Goal: Task Accomplishment & Management: Complete application form

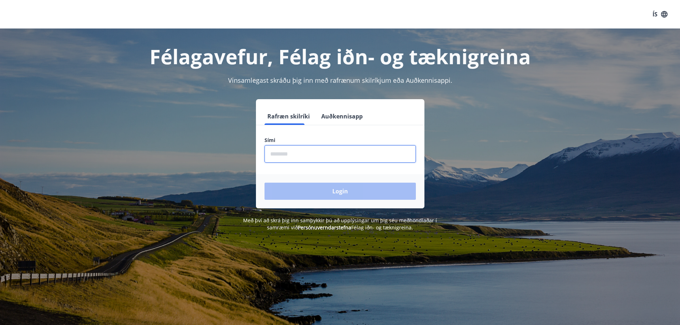
click at [288, 152] on input "phone" at bounding box center [340, 153] width 151 height 17
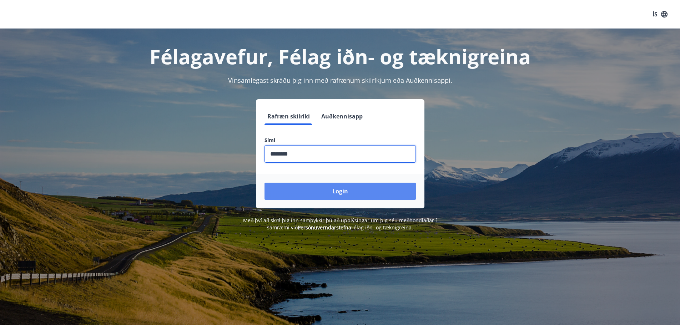
type input "********"
click at [299, 192] on button "Login" at bounding box center [340, 191] width 151 height 17
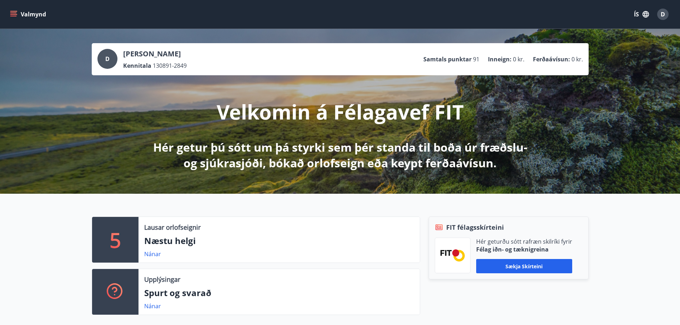
click at [17, 11] on icon "menu" at bounding box center [14, 11] width 8 height 1
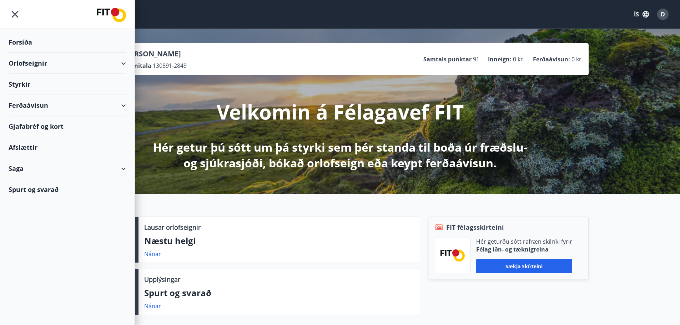
click at [24, 85] on div "Styrkir" at bounding box center [67, 84] width 117 height 21
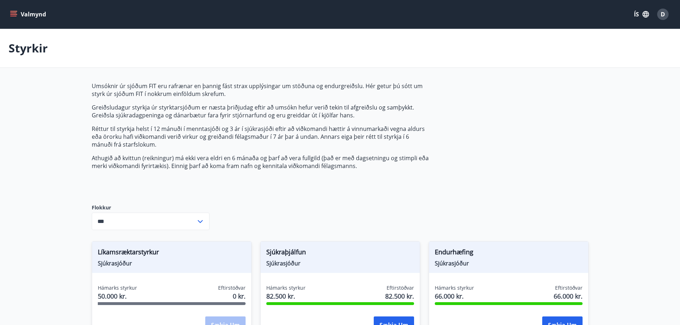
type input "***"
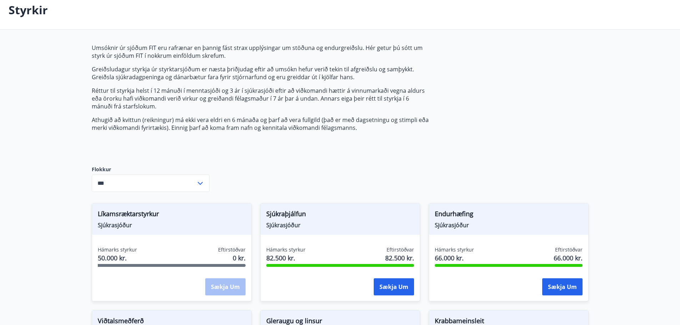
scroll to position [71, 0]
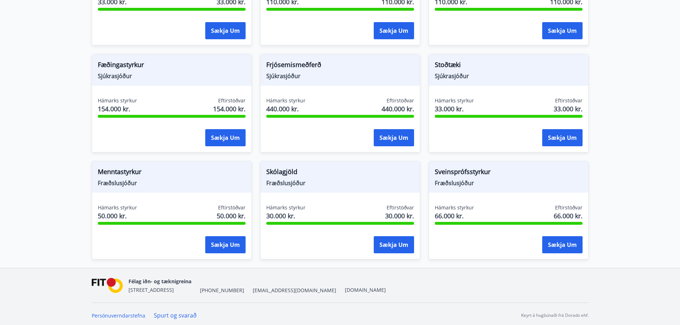
scroll to position [512, 0]
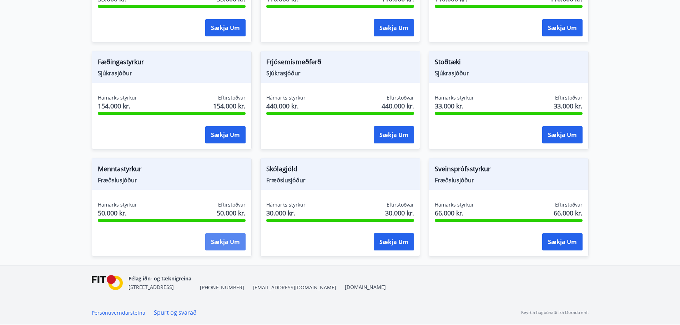
click at [217, 246] on button "Sækja um" at bounding box center [225, 242] width 40 height 17
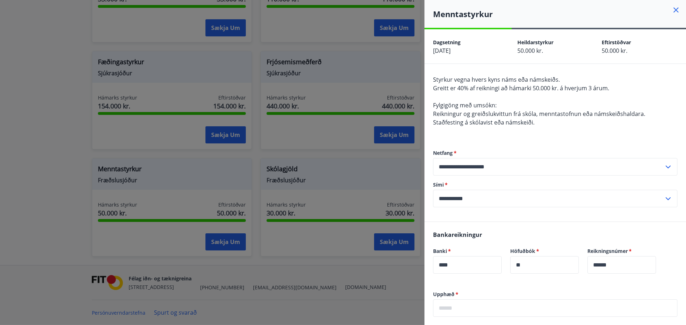
click at [671, 7] on icon at bounding box center [675, 10] width 9 height 9
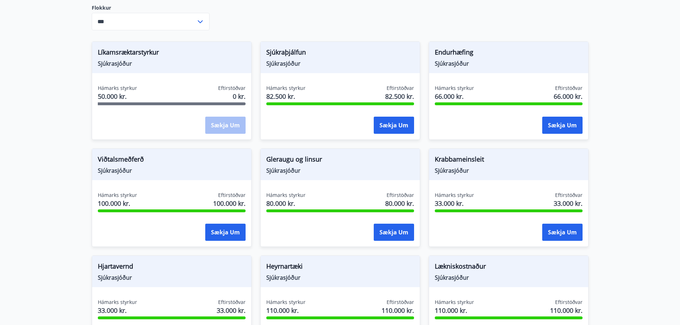
scroll to position [190, 0]
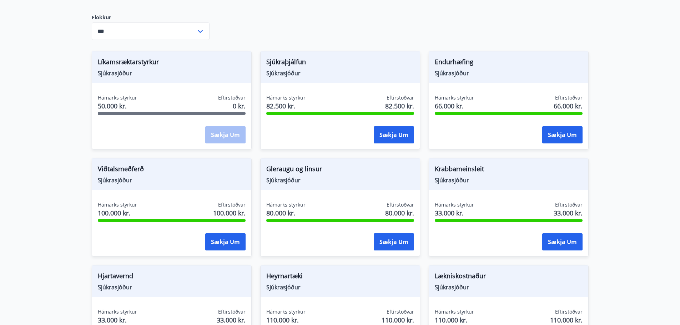
click at [168, 67] on span "Líkamsræktarstyrkur" at bounding box center [172, 63] width 148 height 12
click at [237, 138] on div "Sækja um" at bounding box center [225, 135] width 40 height 18
click at [105, 76] on span "Sjúkrasjóður" at bounding box center [172, 73] width 148 height 8
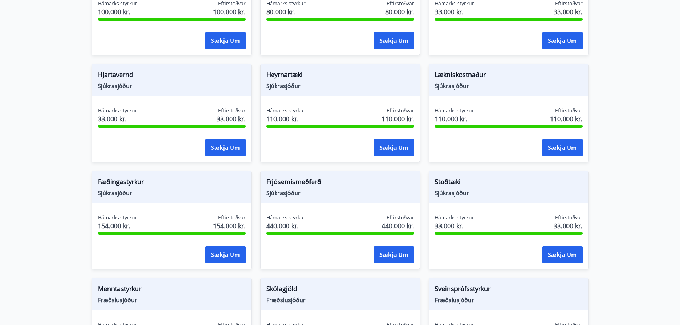
scroll to position [369, 0]
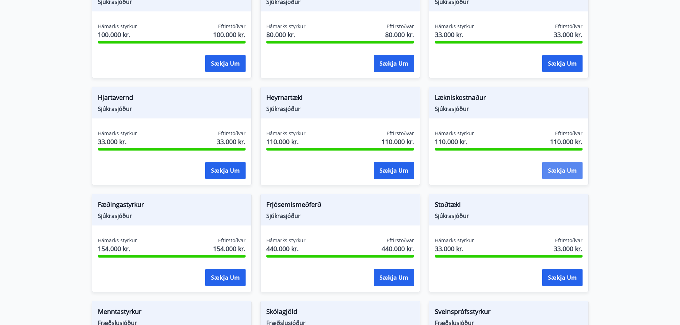
click at [562, 167] on button "Sækja um" at bounding box center [562, 170] width 40 height 17
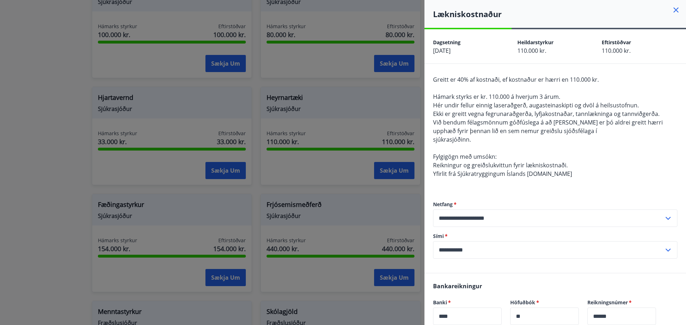
click at [355, 93] on div at bounding box center [343, 162] width 686 height 325
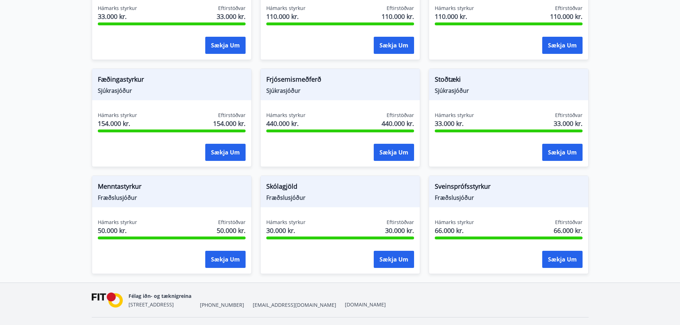
scroll to position [512, 0]
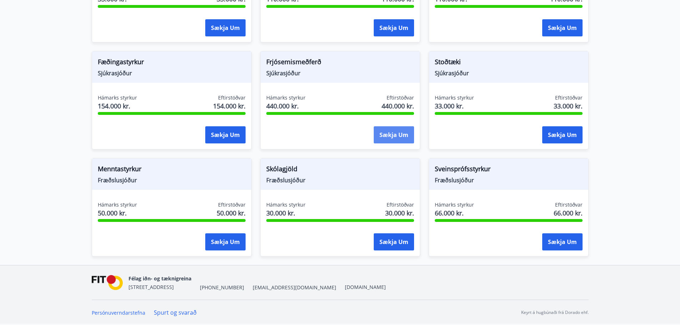
click at [393, 140] on button "Sækja um" at bounding box center [394, 134] width 40 height 17
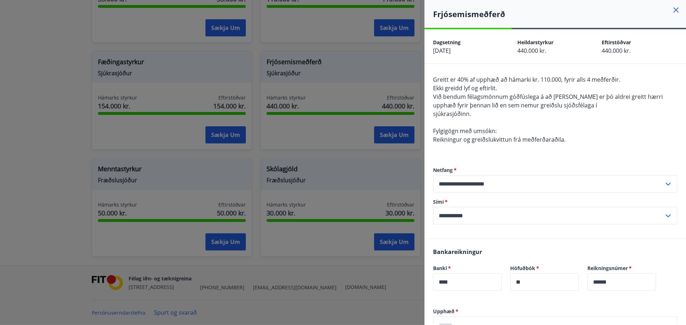
click at [303, 136] on div at bounding box center [343, 162] width 686 height 325
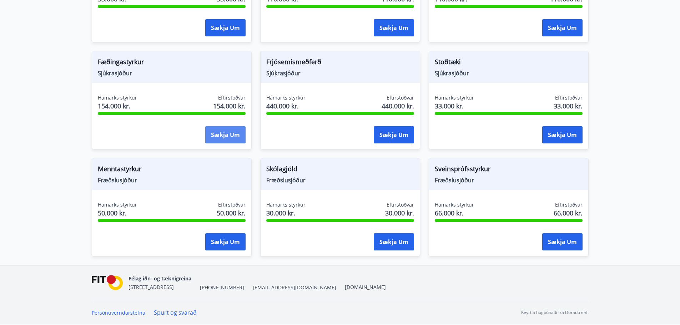
click at [222, 137] on button "Sækja um" at bounding box center [225, 134] width 40 height 17
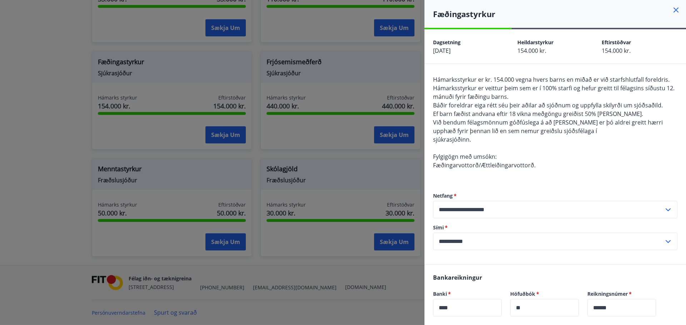
click at [308, 142] on div at bounding box center [343, 162] width 686 height 325
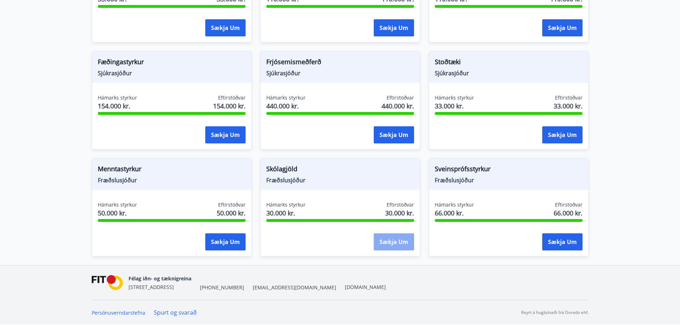
click at [381, 241] on button "Sækja um" at bounding box center [394, 242] width 40 height 17
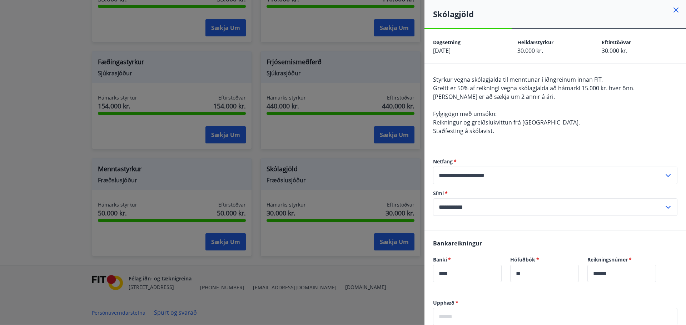
click at [334, 155] on div at bounding box center [343, 162] width 686 height 325
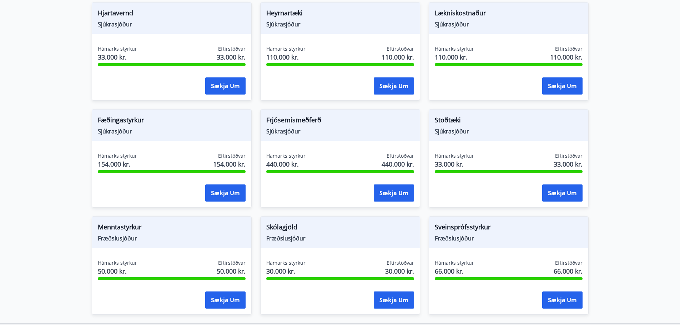
scroll to position [369, 0]
